Goal: Find specific page/section: Find specific page/section

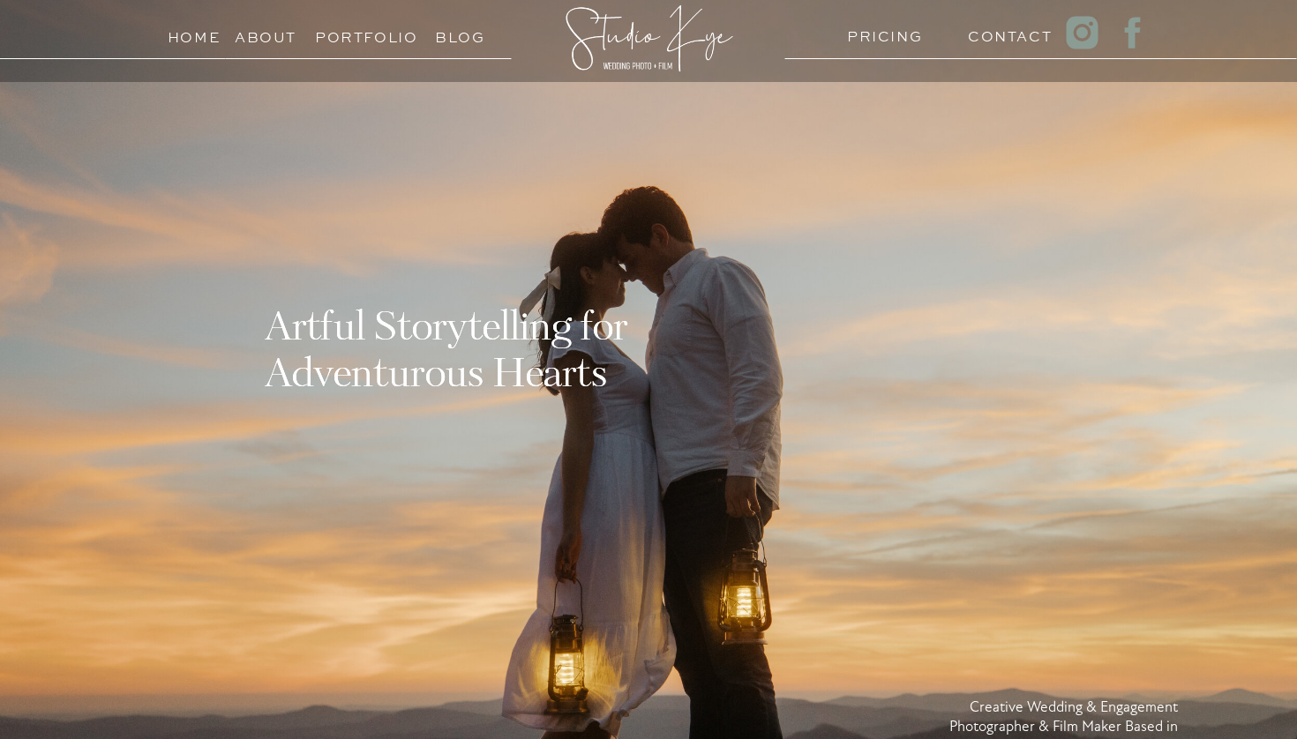
click at [1028, 51] on div at bounding box center [648, 435] width 1297 height 1108
click at [1013, 40] on h3 "Contact" at bounding box center [1002, 32] width 68 height 17
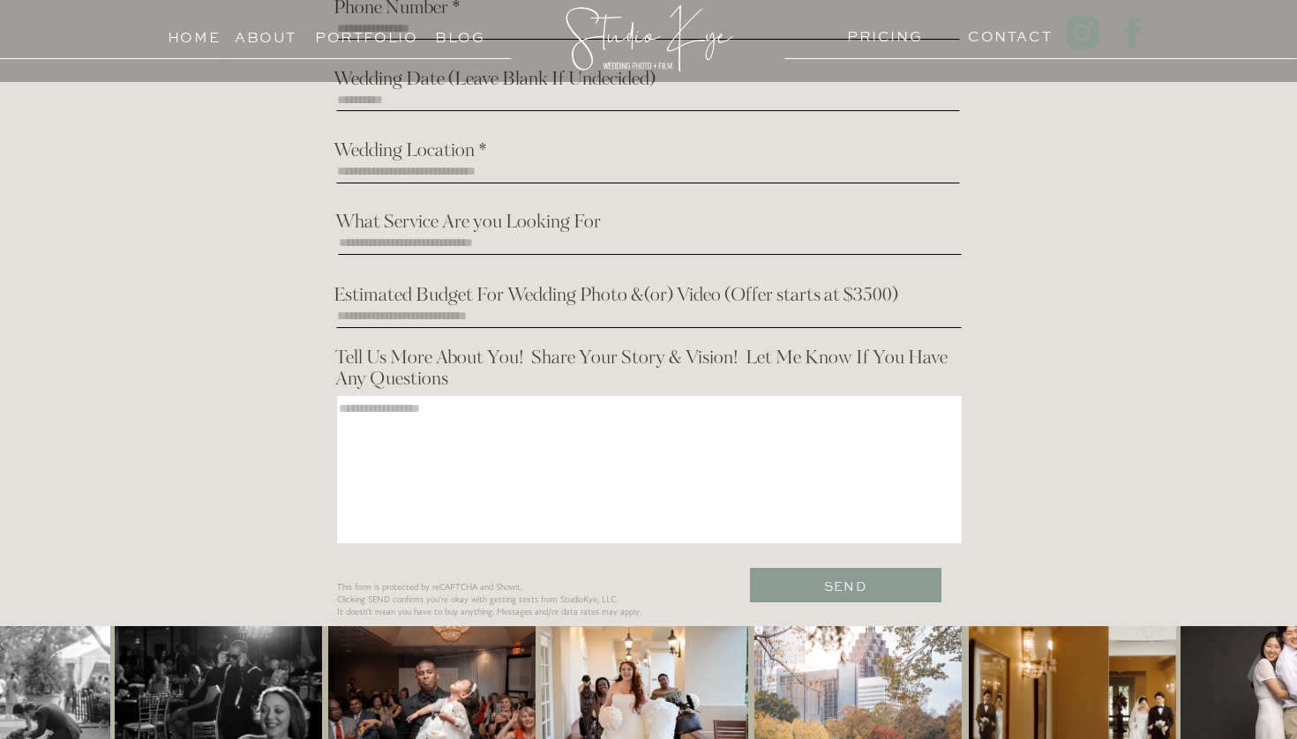
scroll to position [578, 0]
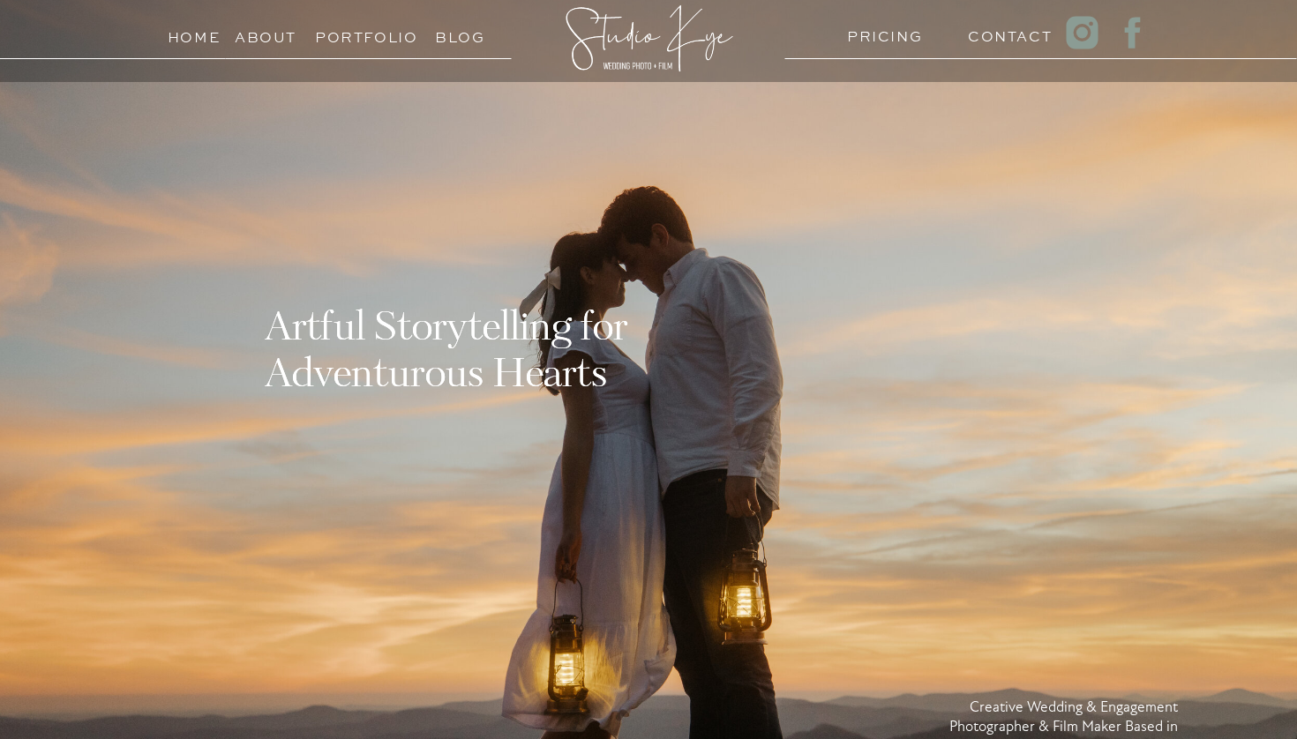
click at [894, 36] on h3 "PRICING" at bounding box center [881, 32] width 68 height 17
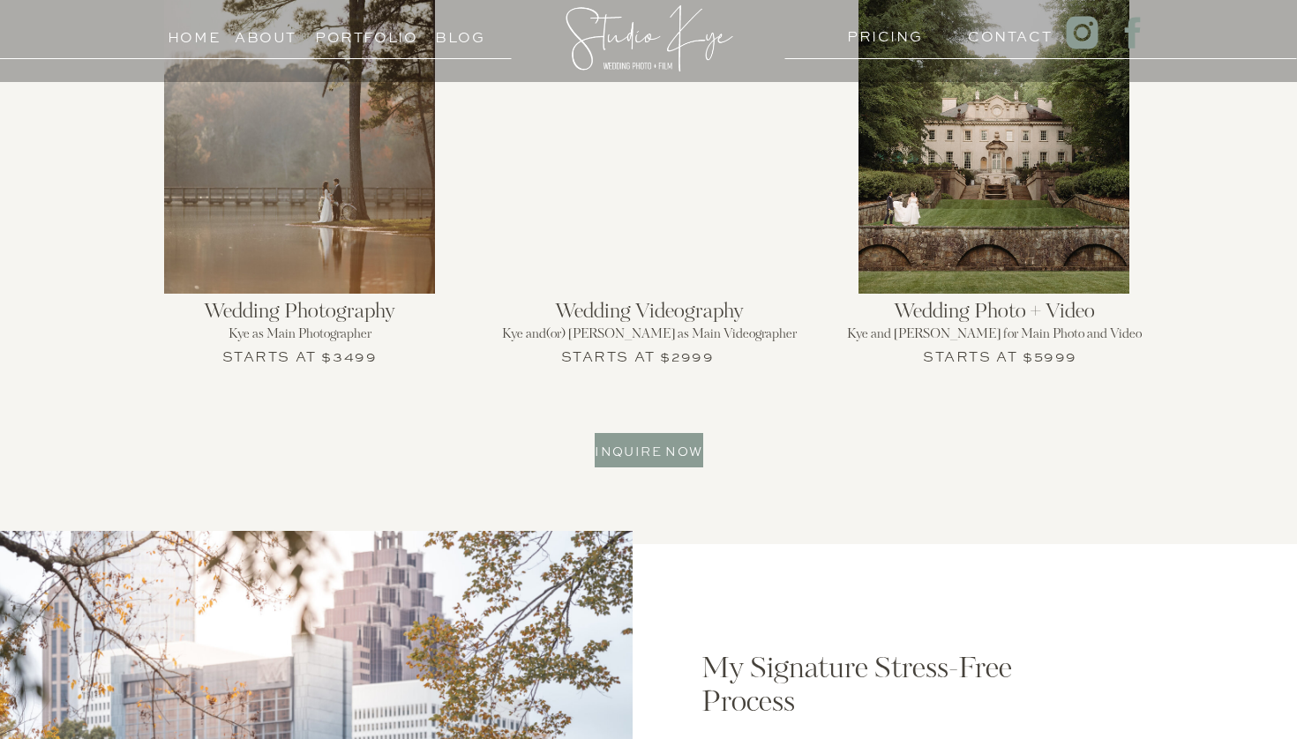
scroll to position [1781, 0]
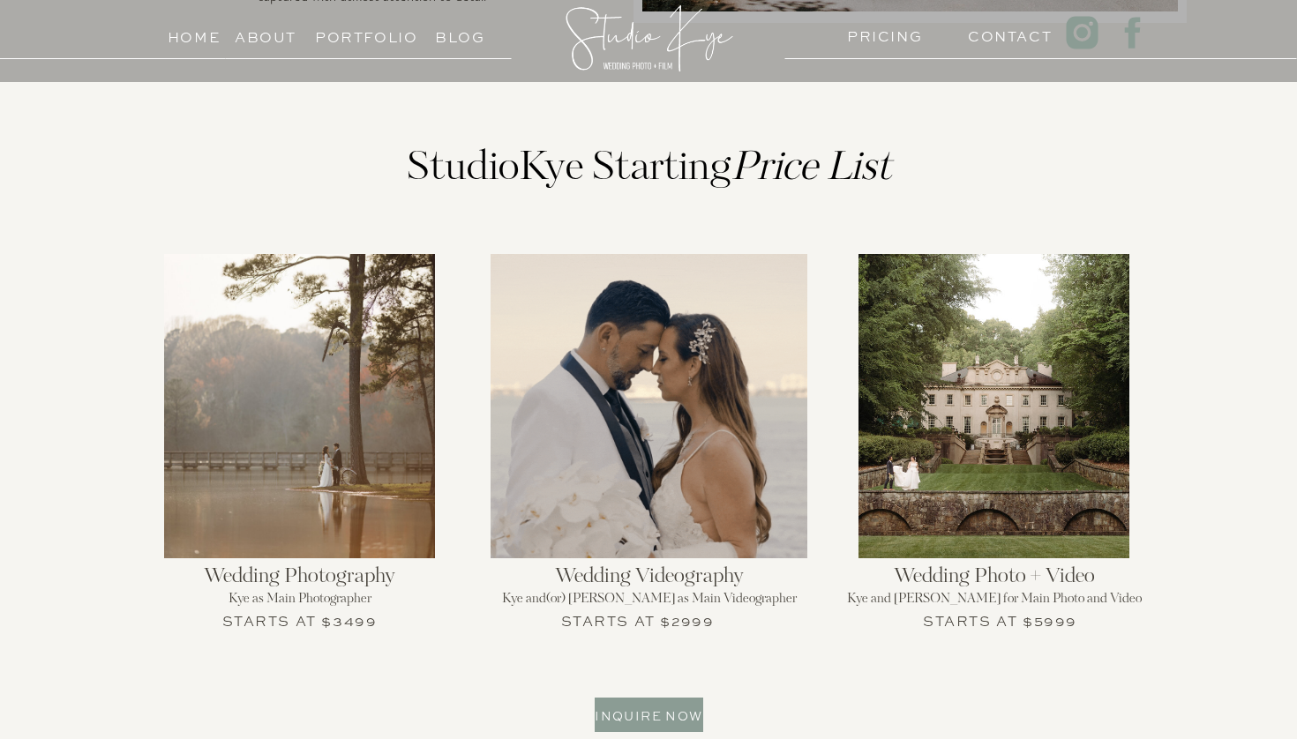
click at [1042, 476] on div at bounding box center [993, 406] width 271 height 304
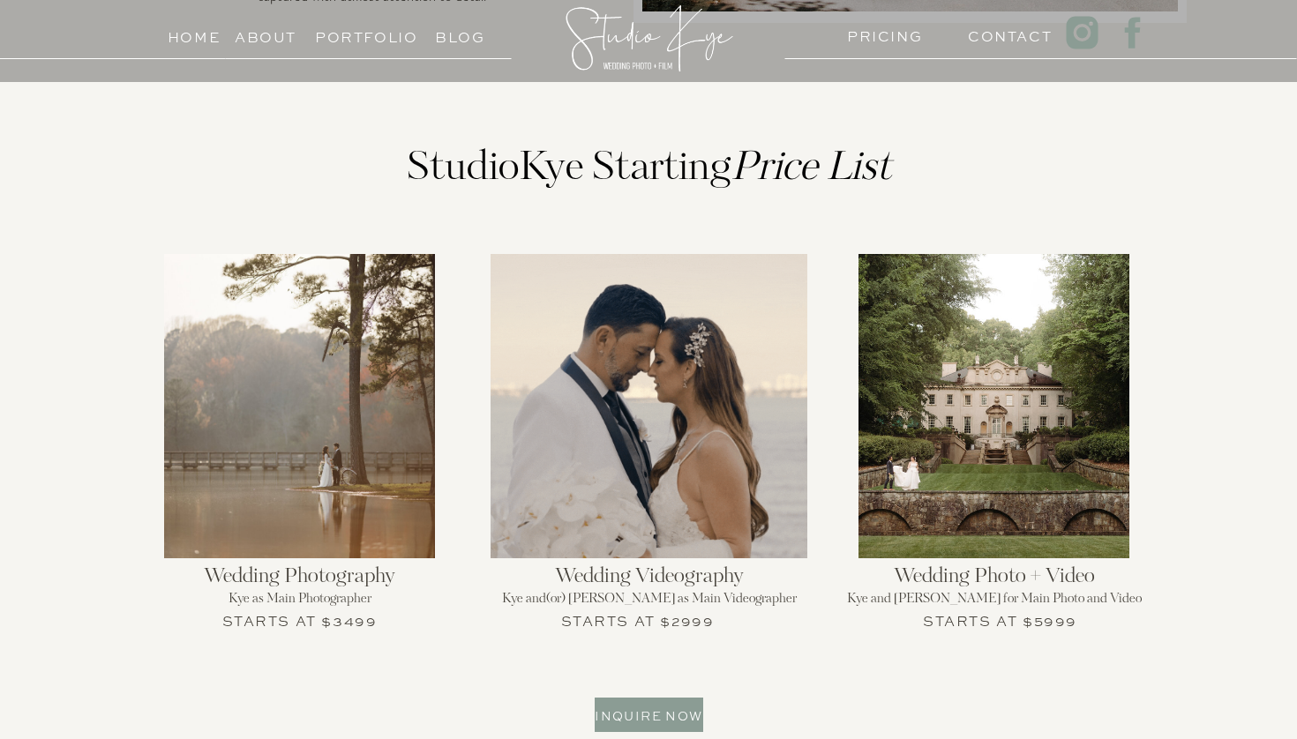
click at [1090, 427] on div at bounding box center [993, 406] width 271 height 304
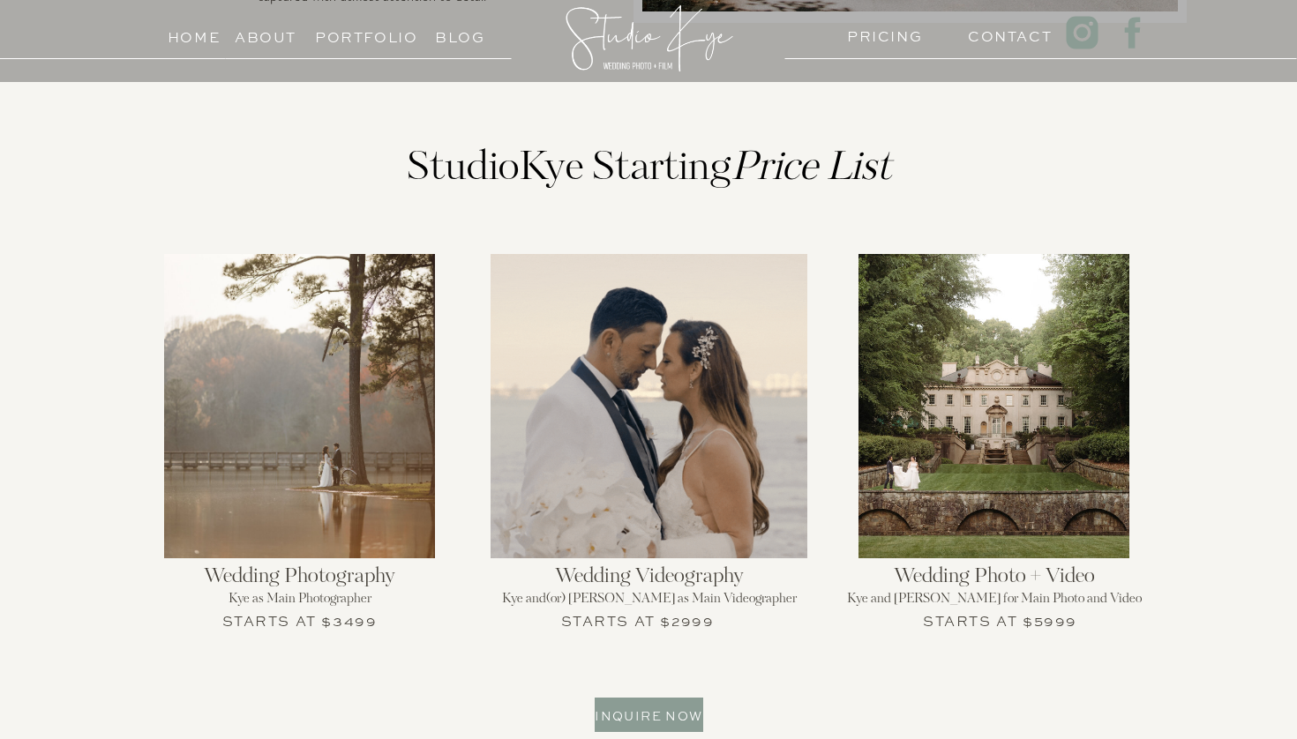
click at [1090, 427] on div at bounding box center [993, 406] width 271 height 304
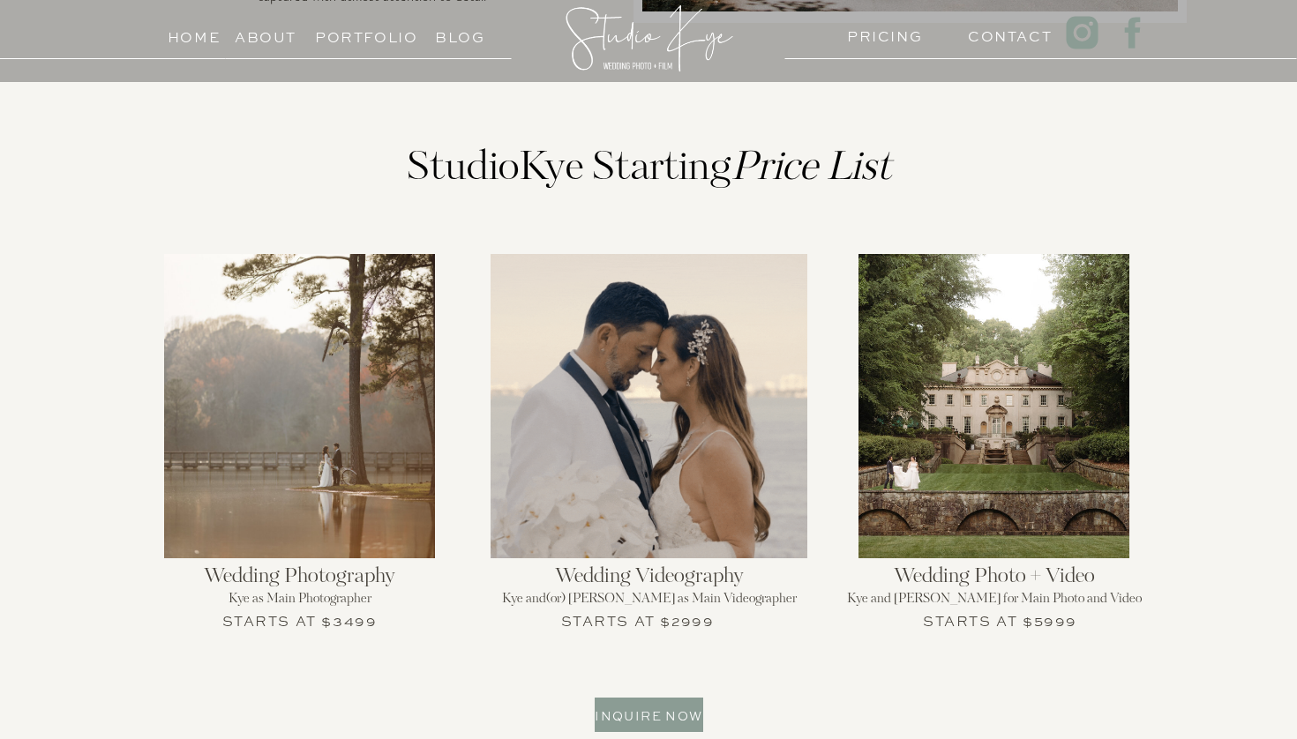
click at [610, 714] on h3 "Inquire now" at bounding box center [649, 713] width 108 height 17
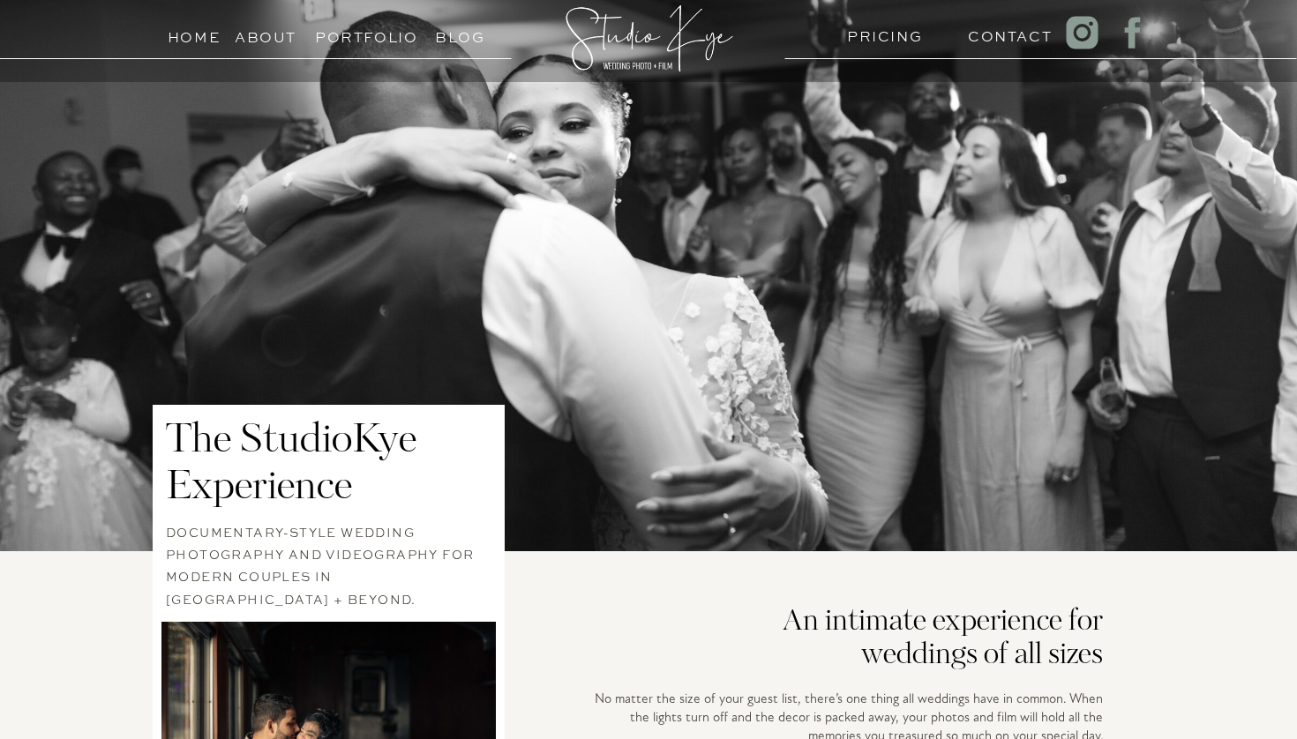
scroll to position [0, 0]
